Goal: Find specific page/section: Find specific page/section

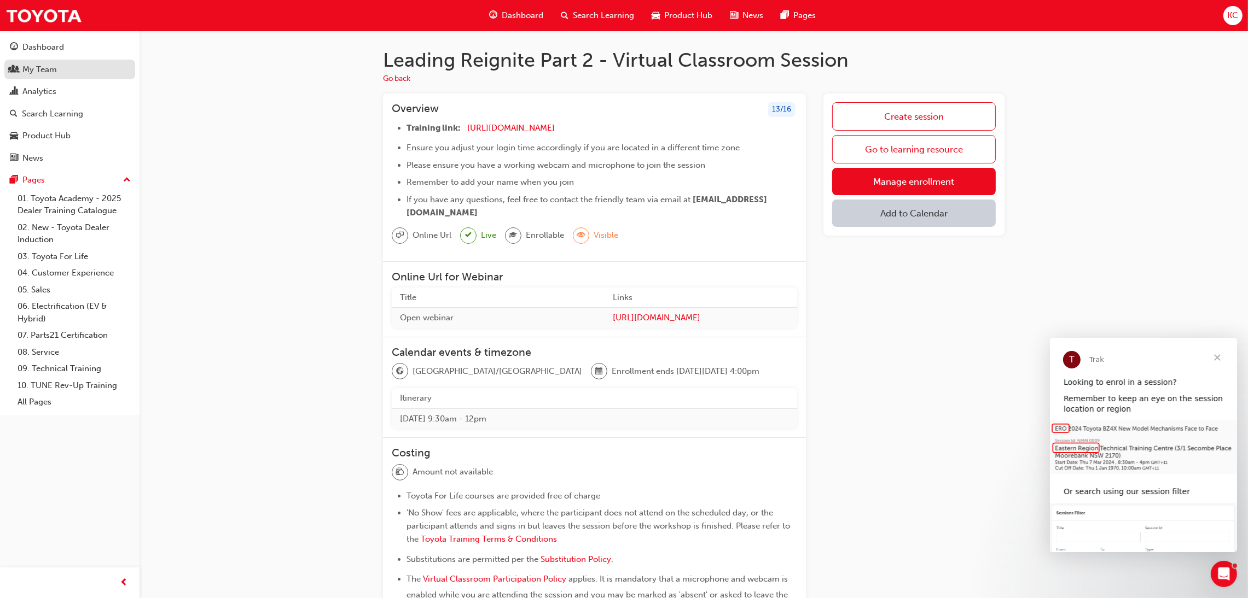
click at [60, 70] on div "My Team" at bounding box center [70, 70] width 120 height 14
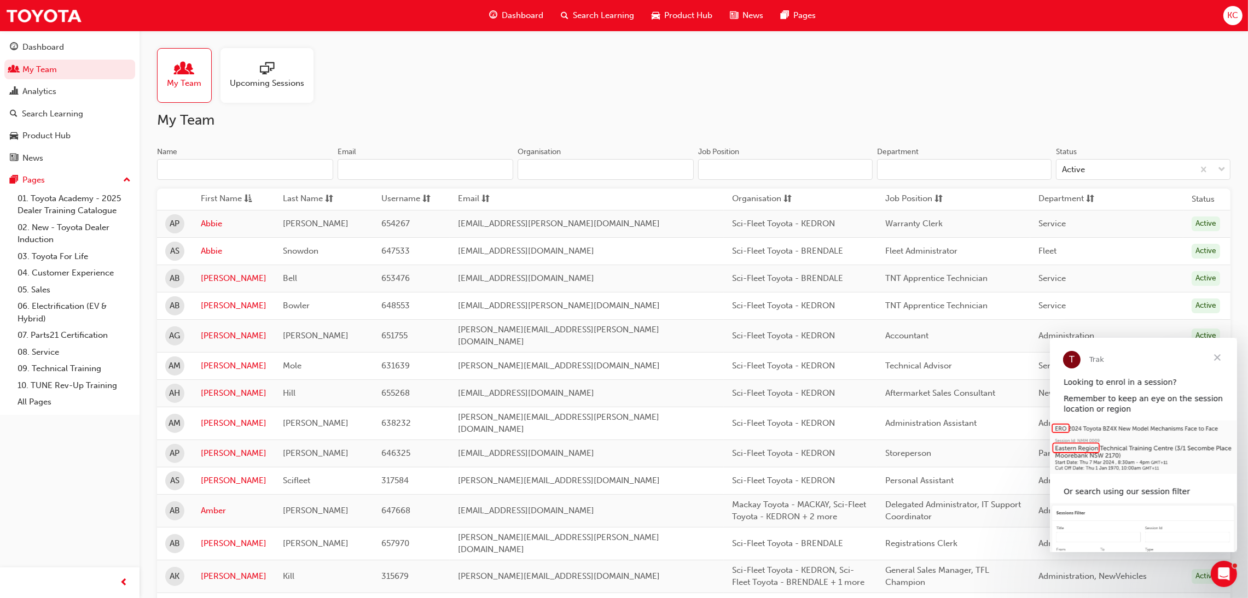
click at [232, 169] on input "Name" at bounding box center [245, 169] width 176 height 21
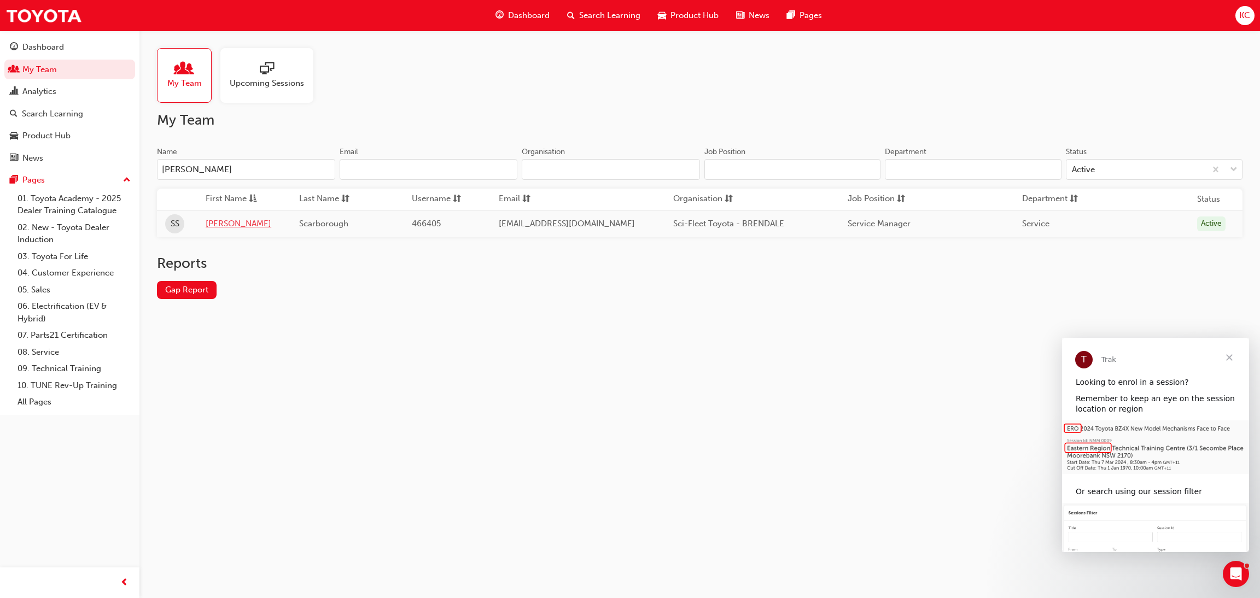
type input "[PERSON_NAME]"
click at [214, 220] on link "[PERSON_NAME]" at bounding box center [244, 224] width 77 height 13
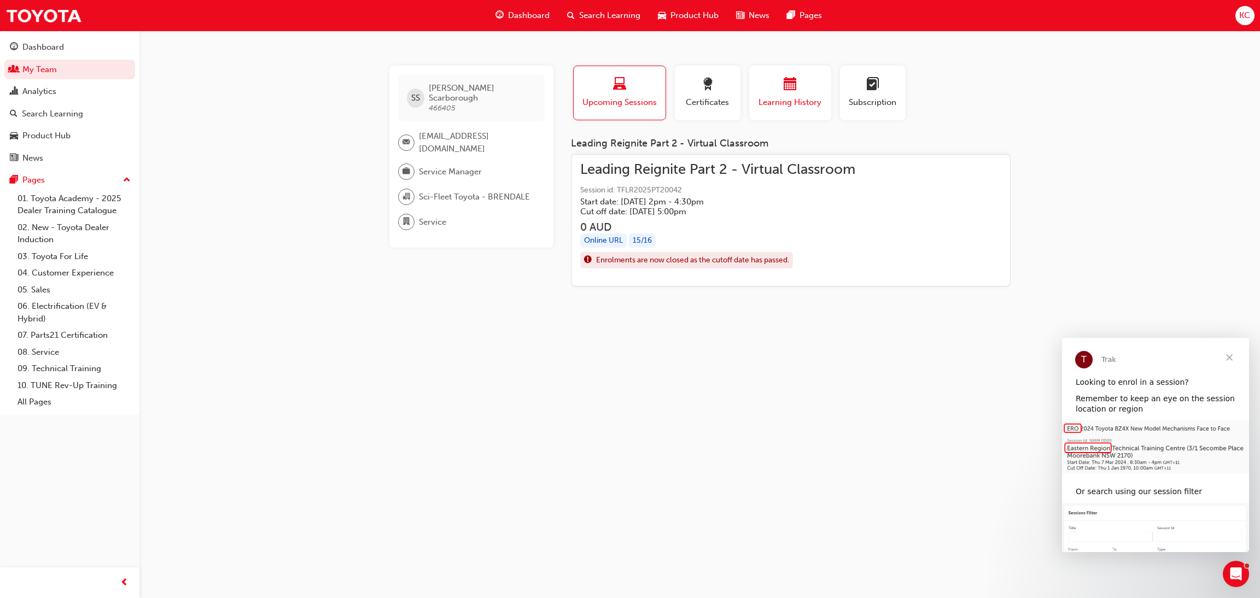
click at [789, 97] on span "Learning History" at bounding box center [790, 102] width 66 height 13
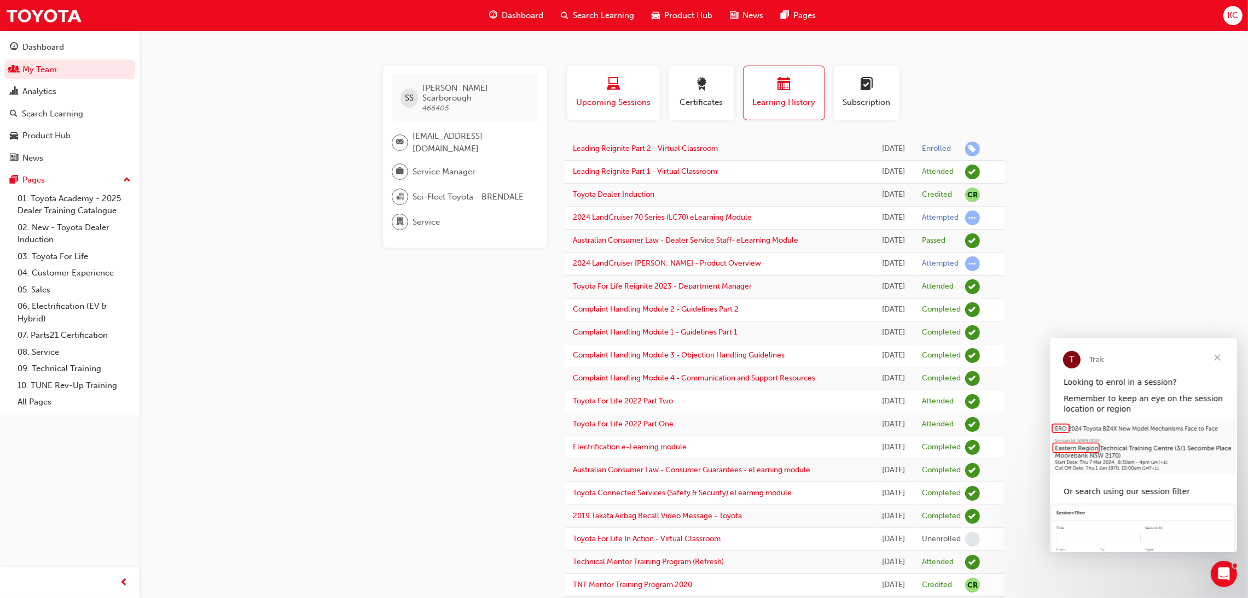
click at [592, 103] on span "Upcoming Sessions" at bounding box center [613, 102] width 77 height 13
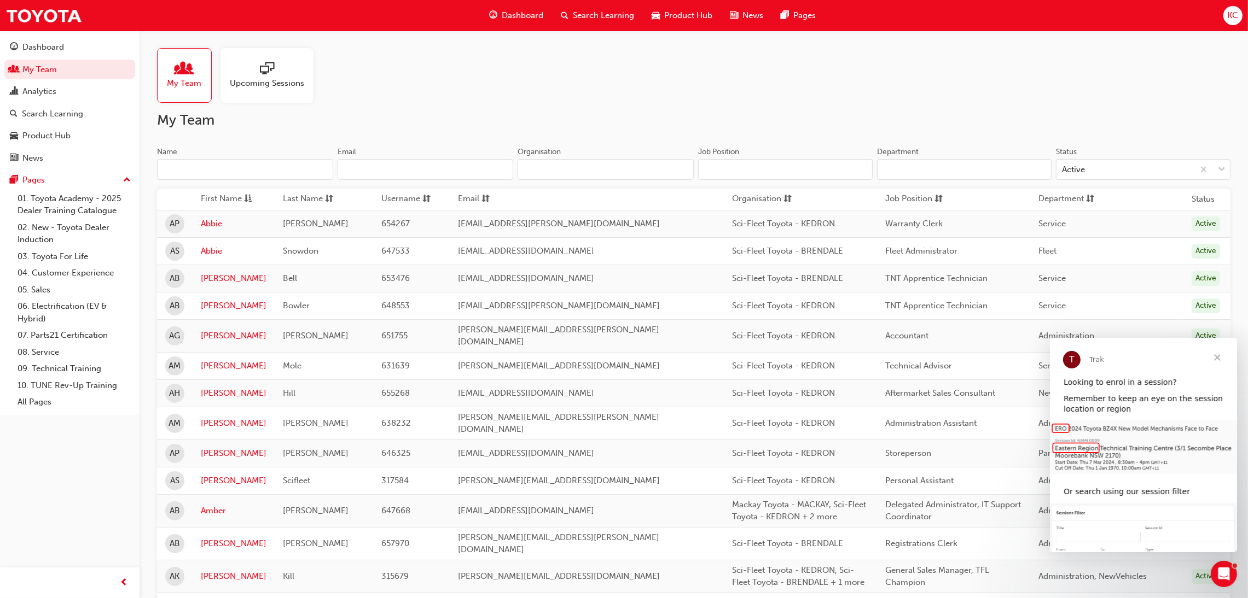
click at [219, 166] on input "Name" at bounding box center [245, 169] width 176 height 21
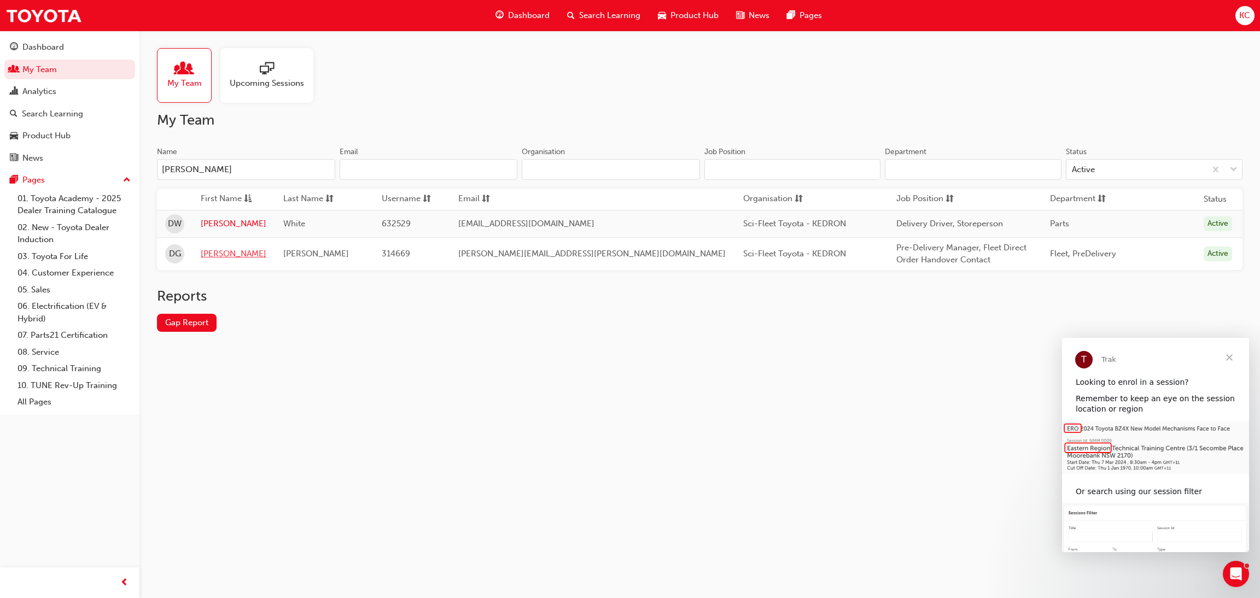
type input "[PERSON_NAME]"
click at [217, 257] on link "[PERSON_NAME]" at bounding box center [234, 254] width 66 height 13
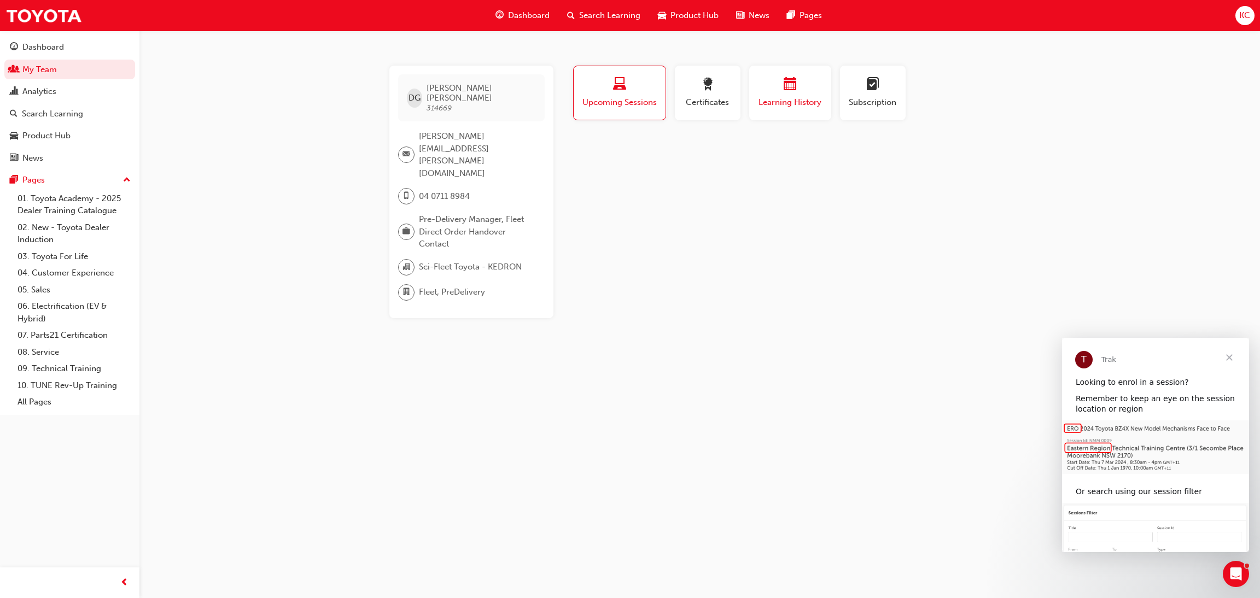
click at [785, 89] on span "calendar-icon" at bounding box center [790, 85] width 13 height 15
